Goal: Information Seeking & Learning: Stay updated

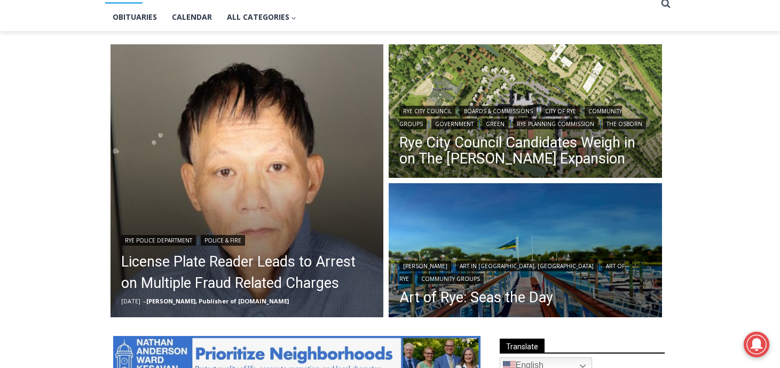
scroll to position [256, 0]
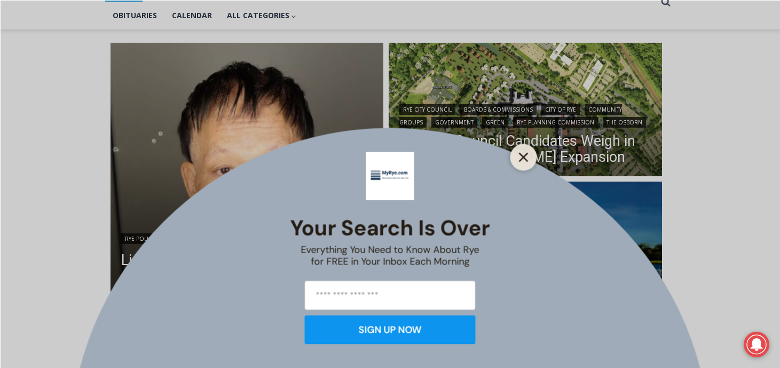
click at [519, 158] on icon "Close" at bounding box center [524, 157] width 10 height 10
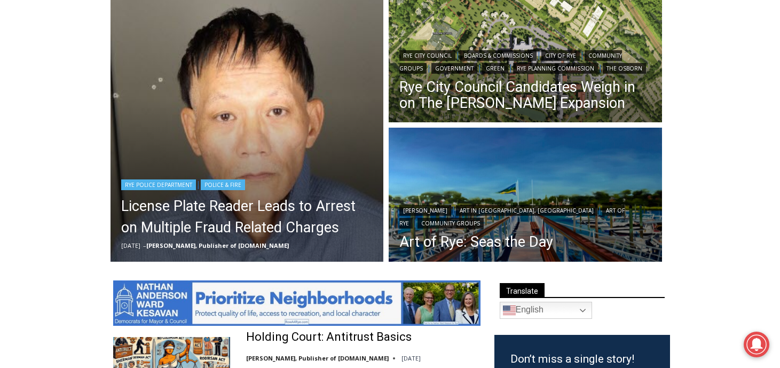
scroll to position [312, 0]
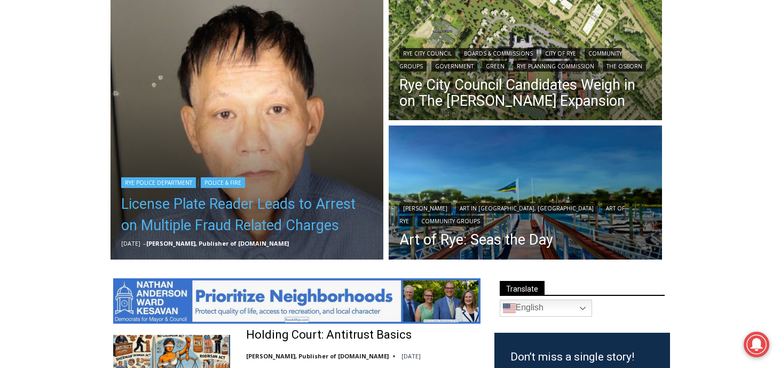
click at [288, 206] on link "License Plate Reader Leads to Arrest on Multiple Fraud Related Charges" at bounding box center [247, 214] width 252 height 43
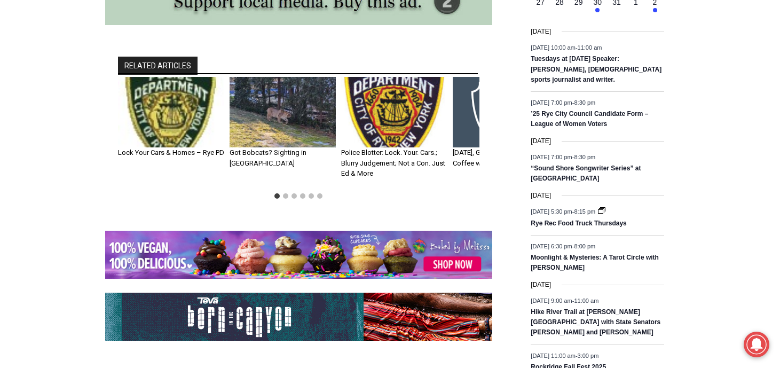
scroll to position [1346, 0]
